Goal: Task Accomplishment & Management: Complete application form

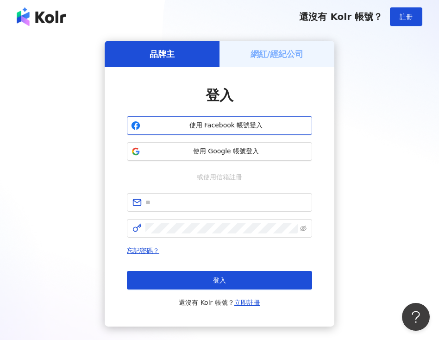
click at [226, 119] on button "使用 Facebook 帳號登入" at bounding box center [219, 125] width 185 height 19
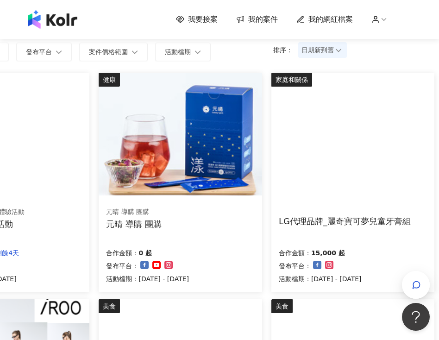
scroll to position [71, 83]
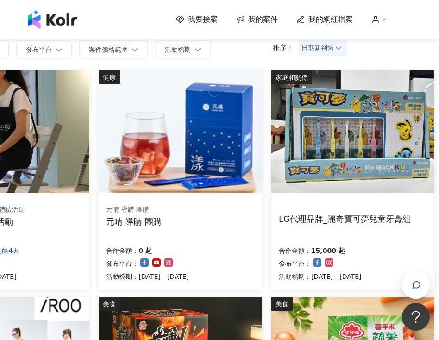
click at [350, 151] on img at bounding box center [352, 131] width 163 height 123
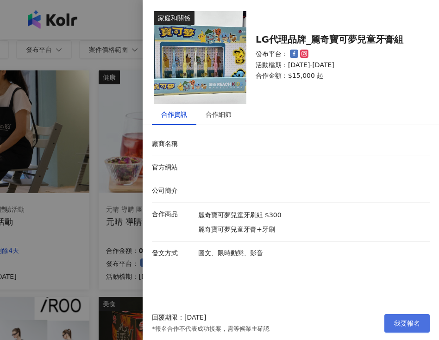
click at [407, 319] on span "我要報名" at bounding box center [407, 322] width 26 height 7
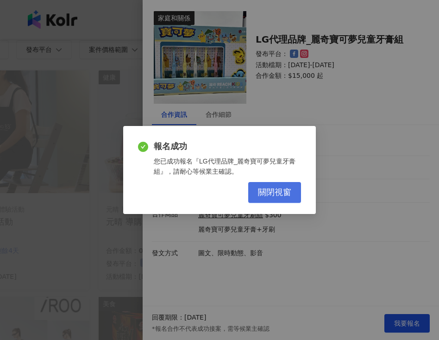
click at [276, 191] on span "關閉視窗" at bounding box center [274, 193] width 33 height 10
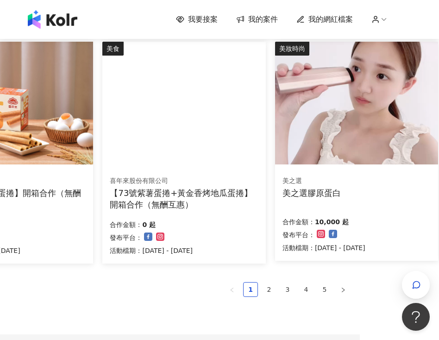
scroll to position [555, 83]
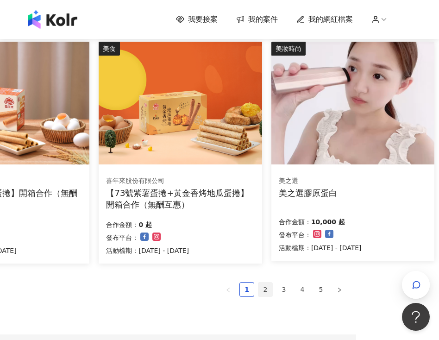
click at [266, 290] on link "2" at bounding box center [265, 289] width 14 height 14
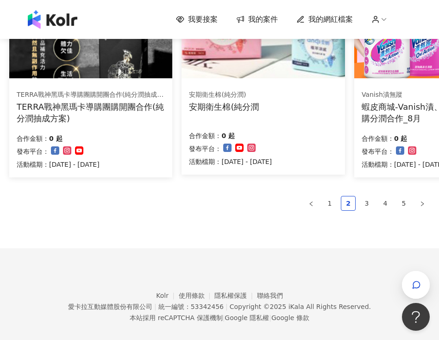
scroll to position [654, 0]
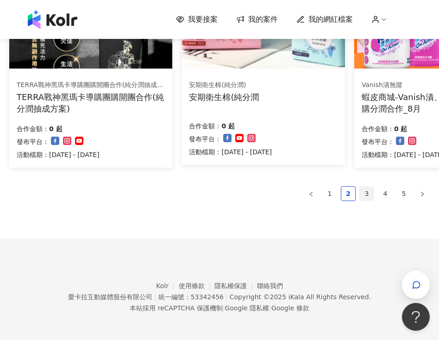
click at [367, 194] on link "3" at bounding box center [367, 194] width 14 height 14
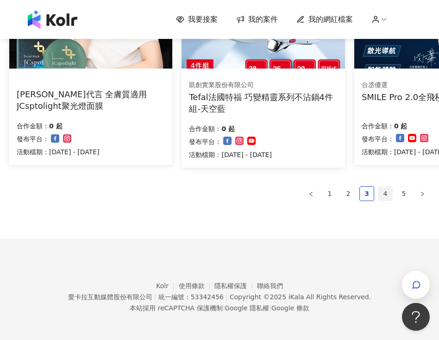
click at [384, 193] on link "4" at bounding box center [385, 194] width 14 height 14
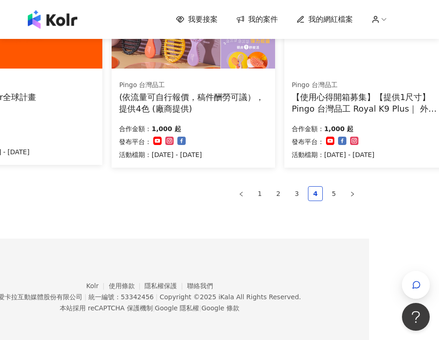
scroll to position [654, 70]
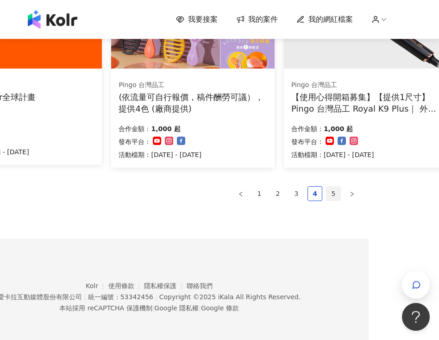
click at [333, 194] on link "5" at bounding box center [333, 194] width 14 height 14
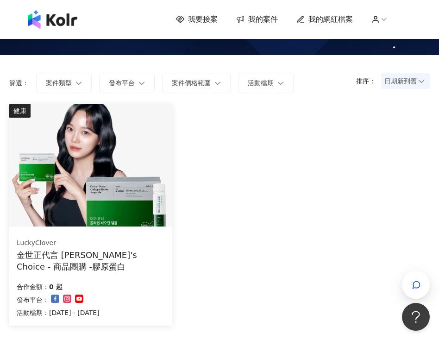
scroll to position [21, 0]
